Goal: Task Accomplishment & Management: Complete application form

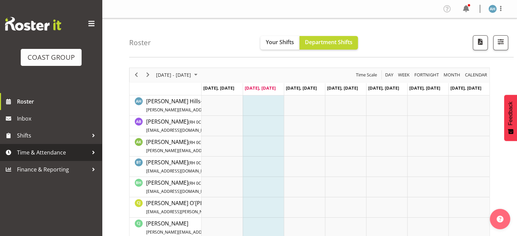
click at [37, 152] on span "Time & Attendance" at bounding box center [52, 153] width 71 height 10
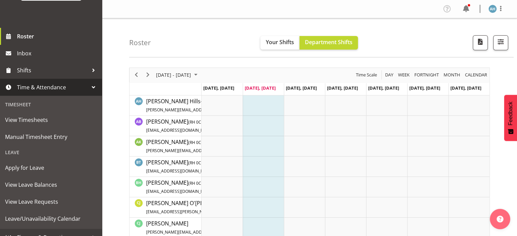
scroll to position [66, 0]
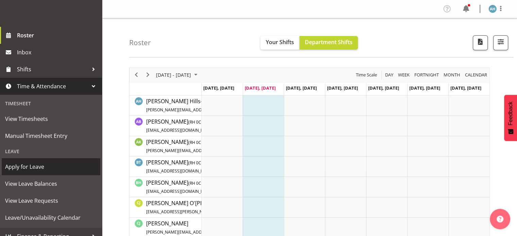
click at [36, 170] on span "Apply for Leave" at bounding box center [51, 167] width 92 height 10
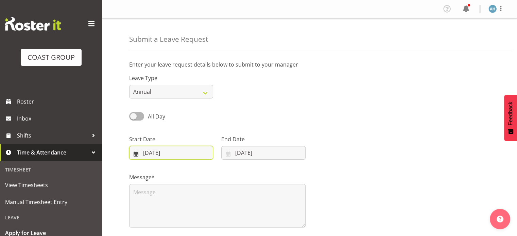
click at [173, 155] on input "07/10/2025" at bounding box center [171, 153] width 84 height 14
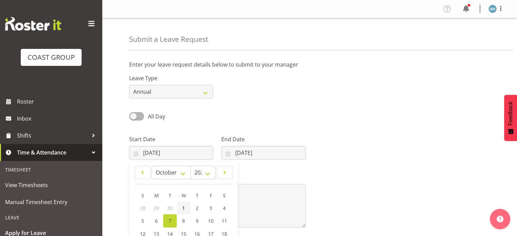
click at [182, 209] on span "1" at bounding box center [183, 208] width 3 height 6
type input "01/10/2025"
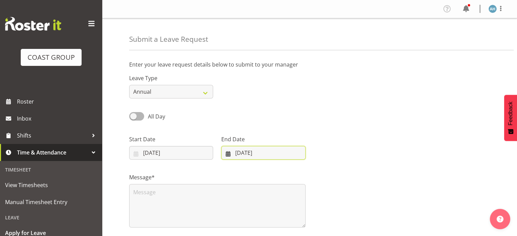
click at [255, 152] on input "07/10/2025" at bounding box center [263, 153] width 84 height 14
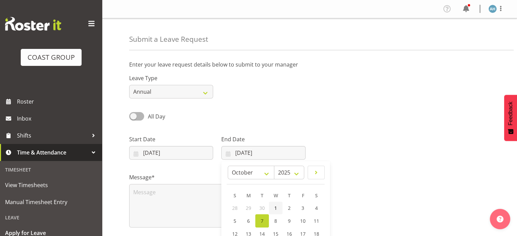
click at [275, 207] on span "1" at bounding box center [276, 208] width 3 height 6
type input "01/10/2025"
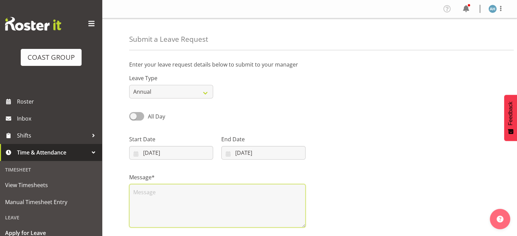
click at [172, 197] on textarea at bounding box center [217, 206] width 177 height 44
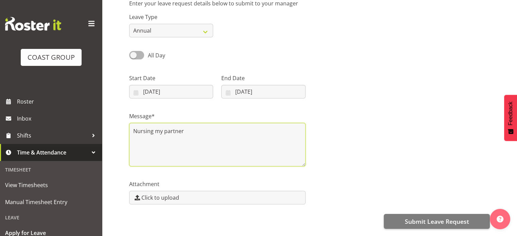
scroll to position [96, 0]
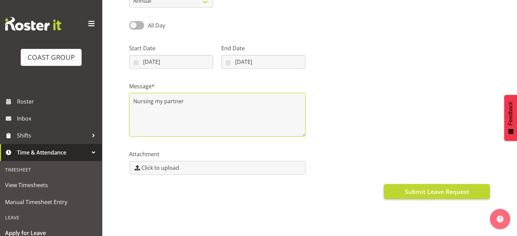
type textarea "Nursing my partner"
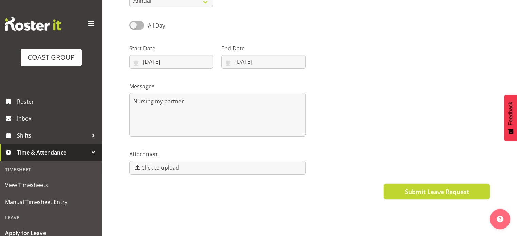
click at [435, 187] on span "Submit Leave Request" at bounding box center [437, 191] width 64 height 9
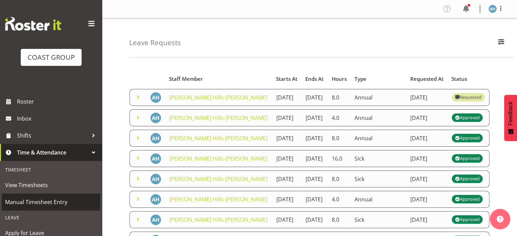
click at [36, 202] on span "Manual Timesheet Entry" at bounding box center [51, 202] width 92 height 10
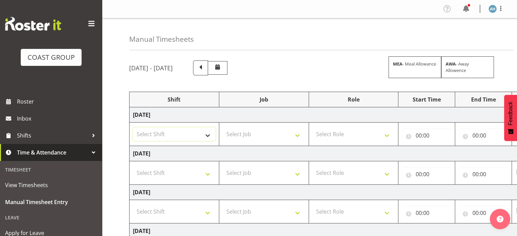
click at [187, 137] on select "Select Shift CHC SIGN ADMIN (LEAVE ALONE, DONT MAKE INACTIVE) DW CHC ARK WORK D…" at bounding box center [174, 135] width 83 height 14
select select "62216"
click at [133, 128] on select "Select Shift CHC SIGN ADMIN (LEAVE ALONE, DONT MAKE INACTIVE) DW CHC ARK WORK D…" at bounding box center [174, 135] width 83 height 14
click at [209, 135] on select "CHC SIGN ADMIN (LEAVE ALONE, DONT MAKE INACTIVE) DW CHC ARK WORK DW CHC Office …" at bounding box center [174, 135] width 83 height 14
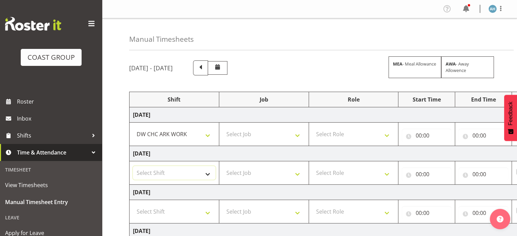
click at [199, 175] on select "Select Shift CHC SIGN ADMIN (LEAVE ALONE, DONT MAKE INACTIVE) DW CHC ARK WORK D…" at bounding box center [174, 173] width 83 height 14
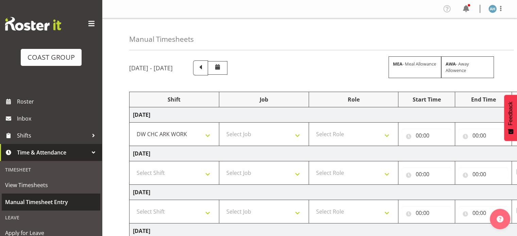
click at [37, 202] on span "Manual Timesheet Entry" at bounding box center [51, 202] width 92 height 10
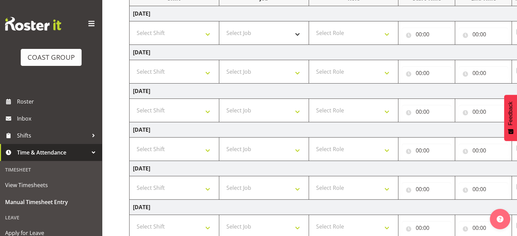
scroll to position [105, 0]
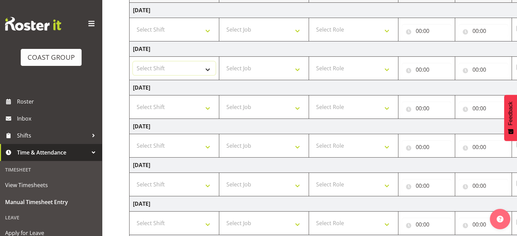
click at [206, 68] on select "Select Shift CHC SIGN ADMIN (LEAVE ALONE, DONT MAKE INACTIVE) DW CHC ARK WORK D…" at bounding box center [174, 69] width 83 height 14
select select "62216"
click at [133, 62] on select "Select Shift CHC SIGN ADMIN (LEAVE ALONE, DONT MAKE INACTIVE) DW CHC ARK WORK D…" at bounding box center [174, 69] width 83 height 14
click at [204, 109] on select "Select Shift CHC SIGN ADMIN (LEAVE ALONE, DONT MAKE INACTIVE) DW CHC ARK WORK D…" at bounding box center [174, 107] width 83 height 14
select select "62216"
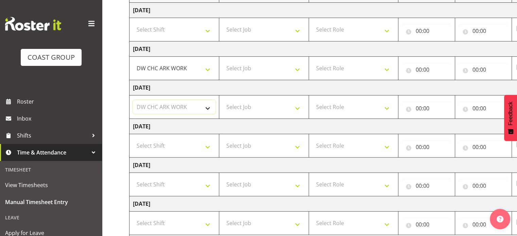
click at [133, 100] on select "Select Shift CHC SIGN ADMIN (LEAVE ALONE, DONT MAKE INACTIVE) DW CHC ARK WORK D…" at bounding box center [174, 107] width 83 height 14
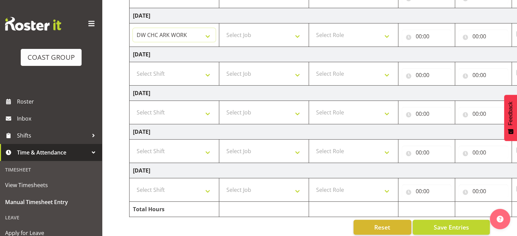
scroll to position [184, 0]
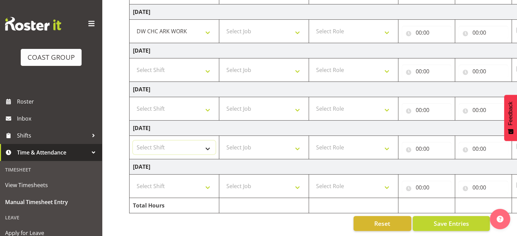
click at [207, 142] on select "Select Shift CHC SIGN ADMIN (LEAVE ALONE, DONT MAKE INACTIVE) DW CHC ARK WORK D…" at bounding box center [174, 148] width 83 height 14
select select "62216"
click at [133, 141] on select "Select Shift CHC SIGN ADMIN (LEAVE ALONE, DONT MAKE INACTIVE) DW CHC ARK WORK D…" at bounding box center [174, 148] width 83 height 14
click at [181, 180] on select "Select Shift CHC SIGN ADMIN (LEAVE ALONE, DONT MAKE INACTIVE) DW CHC ARK WORK D…" at bounding box center [174, 187] width 83 height 14
select select "62216"
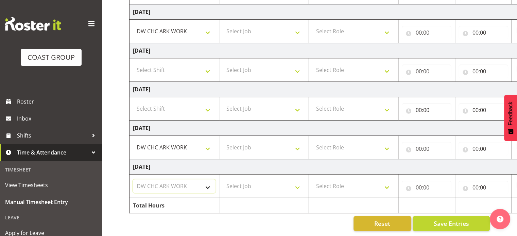
click at [133, 180] on select "Select Shift CHC SIGN ADMIN (LEAVE ALONE, DONT MAKE INACTIVE) DW CHC ARK WORK D…" at bounding box center [174, 187] width 83 height 14
click at [170, 66] on select "Select Shift CHC SIGN ADMIN (LEAVE ALONE, DONT MAKE INACTIVE) DW CHC ARK WORK D…" at bounding box center [174, 70] width 83 height 14
click at [282, 126] on td "Monday 6th October 2025" at bounding box center [368, 128] width 476 height 15
click at [284, 182] on select "Select Job 1 Carlton Events 1 Carlton Hamilton 1 Carlton Wellington 1 EHS WAREH…" at bounding box center [264, 187] width 83 height 14
select select "624"
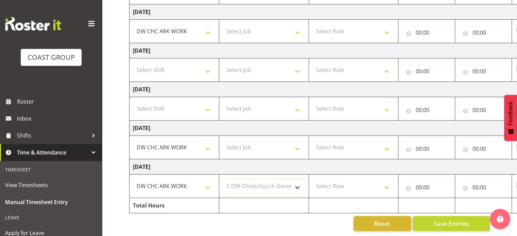
click at [223, 180] on select "Select Job 1 Carlton Events 1 Carlton Hamilton 1 Carlton Wellington 1 EHS WAREH…" at bounding box center [264, 187] width 83 height 14
click at [291, 143] on select "Select Job 1 Carlton Events 1 Carlton Hamilton 1 Carlton Wellington 1 EHS WAREH…" at bounding box center [264, 148] width 83 height 14
select select "624"
click at [223, 141] on select "Select Job 1 Carlton Events 1 Carlton Hamilton 1 Carlton Wellington 1 EHS WAREH…" at bounding box center [264, 148] width 83 height 14
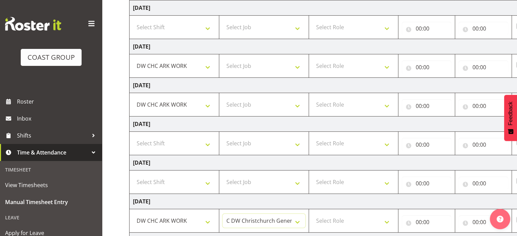
scroll to position [106, 0]
click at [295, 104] on select "Select Job 1 Carlton Events 1 Carlton Hamilton 1 Carlton Wellington 1 EHS WAREH…" at bounding box center [264, 106] width 83 height 14
select select "624"
click at [223, 99] on select "Select Job 1 Carlton Events 1 Carlton Hamilton 1 Carlton Wellington 1 EHS WAREH…" at bounding box center [264, 106] width 83 height 14
click at [291, 68] on select "Select Job 1 Carlton Events 1 Carlton Hamilton 1 Carlton Wellington 1 EHS WAREH…" at bounding box center [264, 67] width 83 height 14
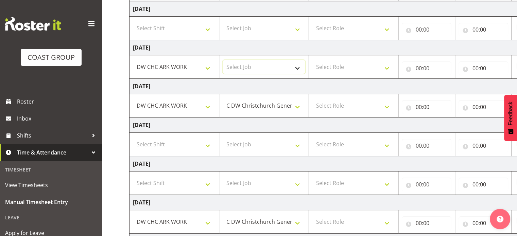
select select "624"
click at [223, 60] on select "Select Job 1 Carlton Events 1 Carlton Hamilton 1 Carlton Wellington 1 EHS WAREH…" at bounding box center [264, 67] width 83 height 14
click at [340, 68] on select "Select Role DW WORKSHOP HAND" at bounding box center [354, 67] width 83 height 14
select select "223"
click at [313, 60] on select "Select Role DW WORKSHOP HAND" at bounding box center [354, 67] width 83 height 14
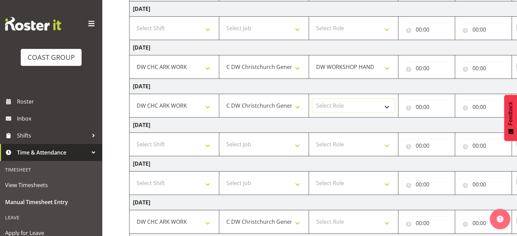
click at [343, 104] on select "Select Role DW WORKSHOP HAND" at bounding box center [354, 106] width 83 height 14
select select "223"
click at [313, 99] on select "Select Role DW WORKSHOP HAND" at bounding box center [354, 106] width 83 height 14
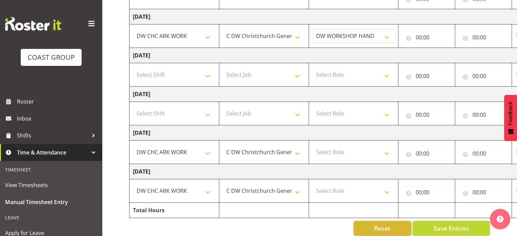
scroll to position [184, 0]
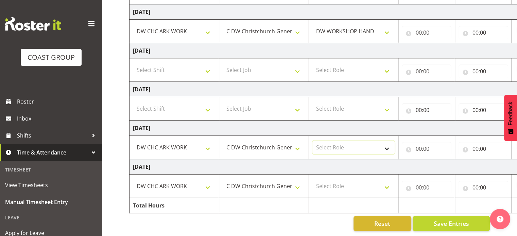
click at [345, 147] on select "Select Role DW WORKSHOP HAND" at bounding box center [354, 148] width 83 height 14
select select "223"
click at [313, 141] on select "Select Role DW WORKSHOP HAND" at bounding box center [354, 148] width 83 height 14
click at [343, 185] on select "Select Role DW WORKSHOP HAND" at bounding box center [354, 187] width 83 height 14
select select "223"
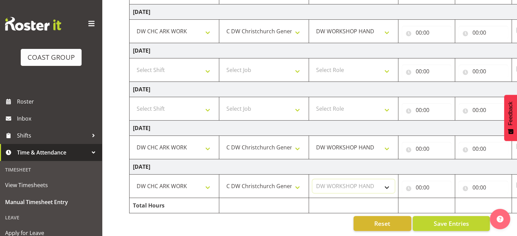
click at [313, 180] on select "Select Role DW WORKSHOP HAND" at bounding box center [354, 187] width 83 height 14
click at [418, 182] on input "00:00" at bounding box center [427, 188] width 50 height 14
click at [446, 200] on select "00 01 02 03 04 05 06 07 08 09 10 11 12 13 14 15 16 17 18 19 20 21 22 23" at bounding box center [448, 206] width 15 height 14
select select "8"
click at [441, 199] on select "00 01 02 03 04 05 06 07 08 09 10 11 12 13 14 15 16 17 18 19 20 21 22 23" at bounding box center [448, 206] width 15 height 14
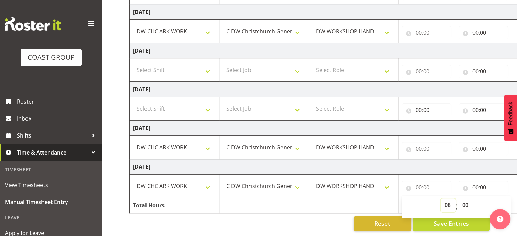
type input "08:00"
click at [477, 182] on input "00:00" at bounding box center [484, 188] width 50 height 14
click at [505, 200] on select "00 01 02 03 04 05 06 07 08 09 10 11 12 13 14 15 16 17 18 19 20 21 22 23" at bounding box center [505, 206] width 15 height 14
select select "16"
click at [498, 199] on select "00 01 02 03 04 05 06 07 08 09 10 11 12 13 14 15 16 17 18 19 20 21 22 23" at bounding box center [505, 206] width 15 height 14
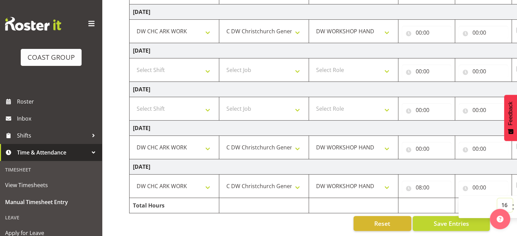
type input "16:00"
click at [419, 144] on input "00:00" at bounding box center [427, 149] width 50 height 14
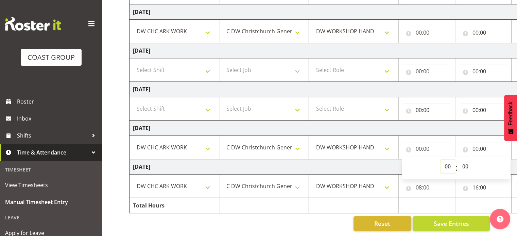
click at [447, 162] on select "00 01 02 03 04 05 06 07 08 09 10 11 12 13 14 15 16 17 18 19 20 21 22 23" at bounding box center [448, 167] width 15 height 14
select select "8"
click at [441, 160] on select "00 01 02 03 04 05 06 07 08 09 10 11 12 13 14 15 16 17 18 19 20 21 22 23" at bounding box center [448, 167] width 15 height 14
type input "08:00"
click at [465, 161] on select "00 01 02 03 04 05 06 07 08 09 10 11 12 13 14 15 16 17 18 19 20 21 22 23 24 25 2…" at bounding box center [466, 167] width 15 height 14
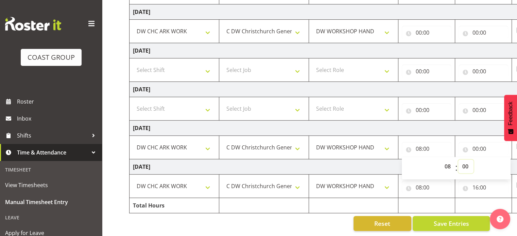
select select "45"
click at [459, 160] on select "00 01 02 03 04 05 06 07 08 09 10 11 12 13 14 15 16 17 18 19 20 21 22 23 24 25 2…" at bounding box center [466, 167] width 15 height 14
type input "08:45"
click at [476, 144] on input "00:00" at bounding box center [484, 149] width 50 height 14
click at [505, 161] on select "00 01 02 03 04 05 06 07 08 09 10 11 12 13 14 15 16 17 18 19 20 21 22 23" at bounding box center [505, 167] width 15 height 14
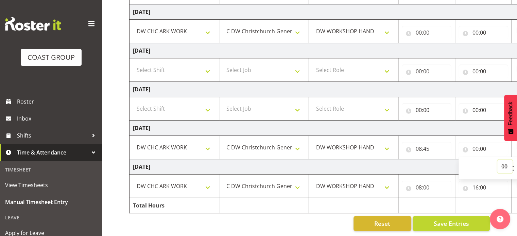
select select "16"
click at [498, 160] on select "00 01 02 03 04 05 06 07 08 09 10 11 12 13 14 15 16 17 18 19 20 21 22 23" at bounding box center [505, 167] width 15 height 14
type input "16:00"
click at [471, 123] on td "Monday 6th October 2025" at bounding box center [368, 128] width 476 height 15
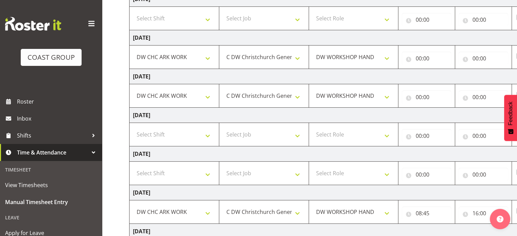
scroll to position [115, 0]
click at [420, 98] on input "00:00" at bounding box center [427, 99] width 50 height 14
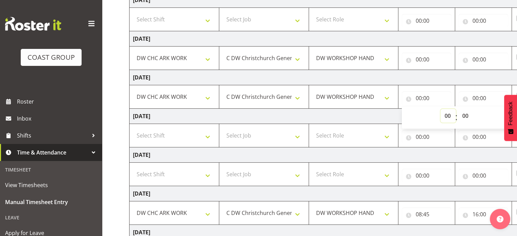
click at [447, 116] on select "00 01 02 03 04 05 06 07 08 09 10 11 12 13 14 15 16 17 18 19 20 21 22 23" at bounding box center [448, 116] width 15 height 14
select select "8"
click at [441, 109] on select "00 01 02 03 04 05 06 07 08 09 10 11 12 13 14 15 16 17 18 19 20 21 22 23" at bounding box center [448, 116] width 15 height 14
type input "08:00"
click at [475, 98] on input "00:00" at bounding box center [484, 99] width 50 height 14
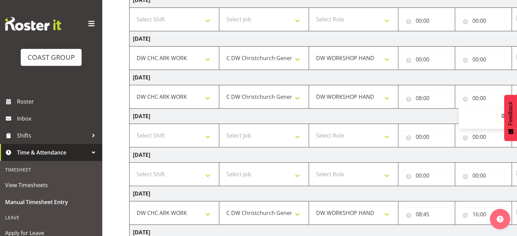
click at [502, 116] on select "00 01 02 03 04 05 06 07 08 09 10 11 12 13 14 15 16 17 18 19 20 21 22 23" at bounding box center [505, 116] width 15 height 14
select select "16"
click at [498, 109] on select "00 01 02 03 04 05 06 07 08 09 10 11 12 13 14 15 16 17 18 19 20 21 22 23" at bounding box center [505, 116] width 15 height 14
type input "16:00"
click at [419, 60] on input "00:00" at bounding box center [427, 60] width 50 height 14
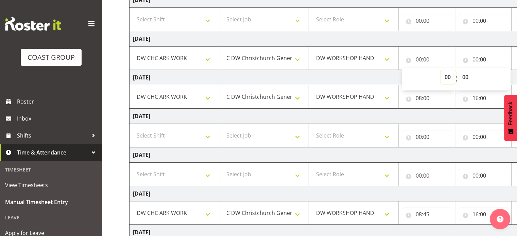
click at [447, 76] on select "00 01 02 03 04 05 06 07 08 09 10 11 12 13 14 15 16 17 18 19 20 21 22 23" at bounding box center [448, 77] width 15 height 14
select select "8"
click at [441, 70] on select "00 01 02 03 04 05 06 07 08 09 10 11 12 13 14 15 16 17 18 19 20 21 22 23" at bounding box center [448, 77] width 15 height 14
type input "08:00"
click at [475, 58] on input "00:00" at bounding box center [484, 60] width 50 height 14
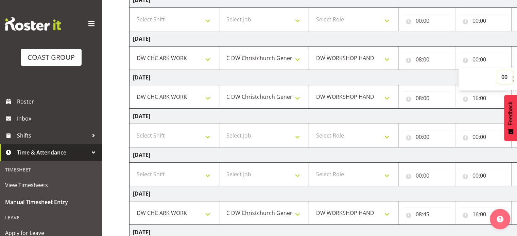
click at [502, 76] on select "00 01 02 03 04 05 06 07 08 09 10 11 12 13 14 15 16 17 18 19 20 21 22 23" at bounding box center [505, 77] width 15 height 14
select select "16"
click at [498, 70] on select "00 01 02 03 04 05 06 07 08 09 10 11 12 13 14 15 16 17 18 19 20 21 22 23" at bounding box center [505, 77] width 15 height 14
type input "16:00"
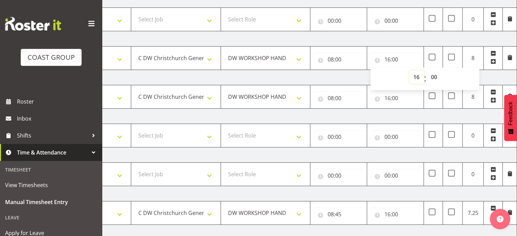
scroll to position [0, 88]
click at [433, 77] on select "00 01 02 03 04 05 06 07 08 09 10 11 12 13 14 15 16 17 18 19 20 21 22 23 24 25 2…" at bounding box center [435, 77] width 15 height 14
select select "30"
click at [428, 70] on select "00 01 02 03 04 05 06 07 08 09 10 11 12 13 14 15 16 17 18 19 20 21 22 23 24 25 2…" at bounding box center [435, 77] width 15 height 14
type input "16:30"
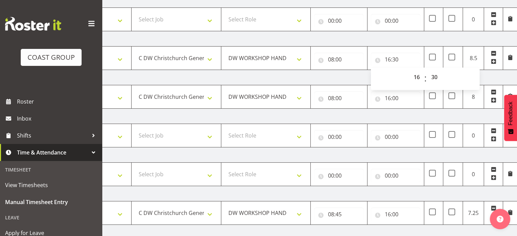
click at [443, 194] on td "Monday 6th October 2025" at bounding box center [280, 193] width 476 height 15
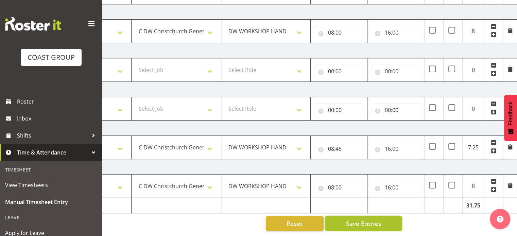
click at [378, 219] on span "Save Entries" at bounding box center [363, 223] width 35 height 9
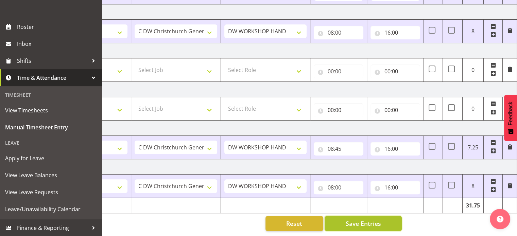
click at [367, 219] on span "Save Entries" at bounding box center [363, 223] width 35 height 9
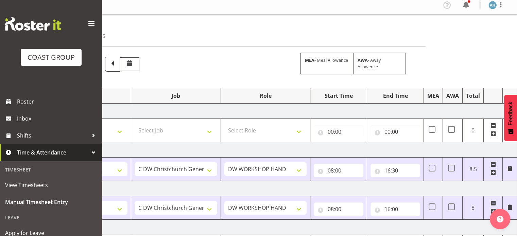
scroll to position [0, 0]
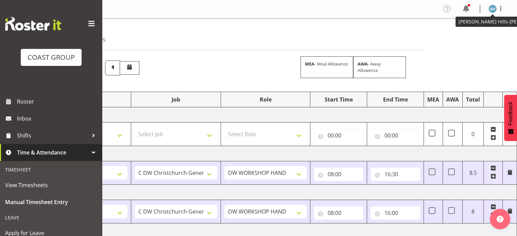
click at [492, 10] on img at bounding box center [493, 9] width 8 height 8
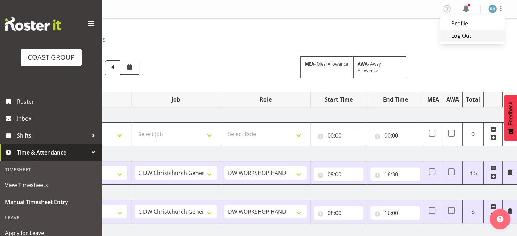
click at [465, 38] on link "Log Out" at bounding box center [472, 36] width 65 height 12
